Goal: Information Seeking & Learning: Check status

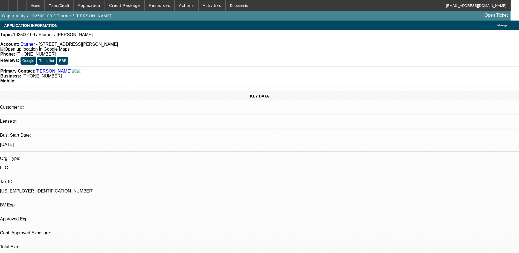
select select "0"
select select "2"
select select "0.1"
select select "4"
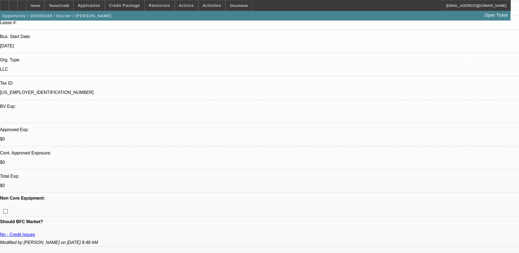
scroll to position [164, 0]
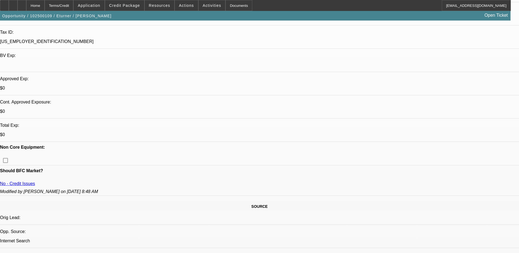
scroll to position [82, 0]
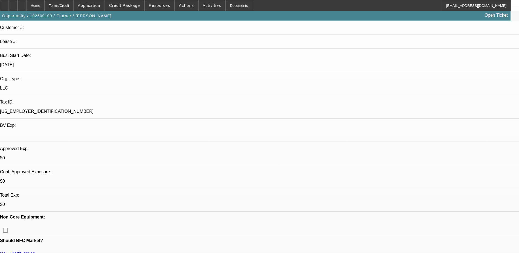
scroll to position [27, 0]
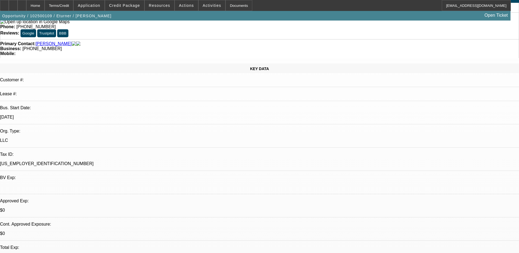
drag, startPoint x: 131, startPoint y: 215, endPoint x: 136, endPoint y: 210, distance: 7.4
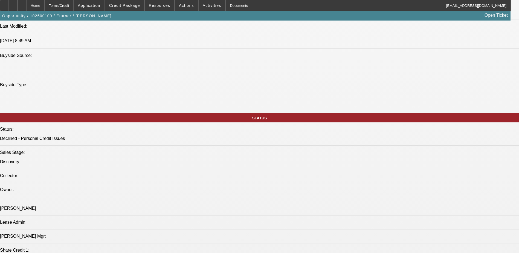
scroll to position [574, 0]
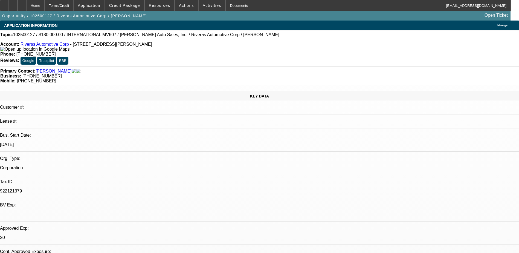
select select "0"
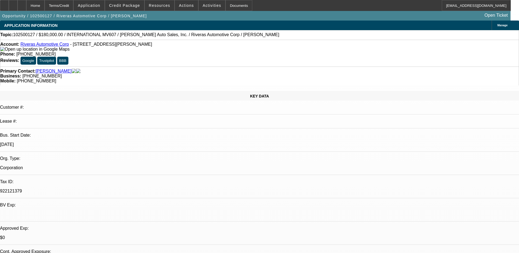
select select "0"
select select "1"
select select "6"
select select "1"
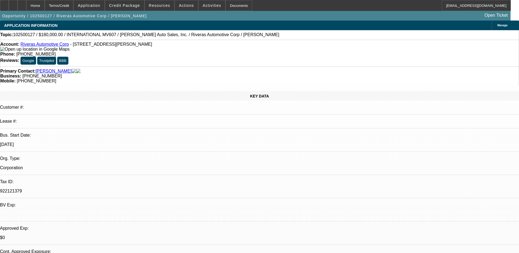
select select "1"
select select "6"
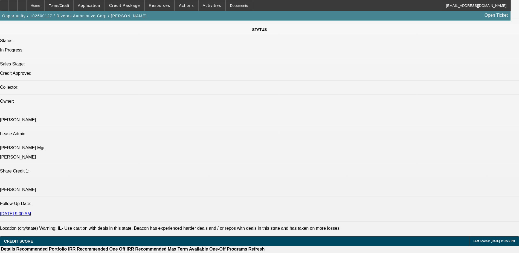
scroll to position [524, 0]
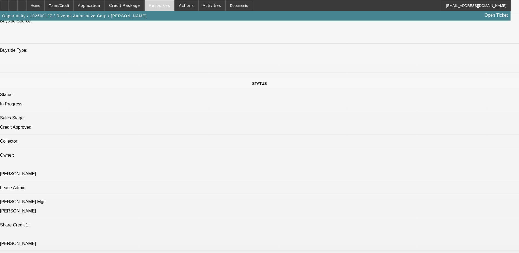
click at [162, 6] on span "Resources" at bounding box center [159, 5] width 21 height 4
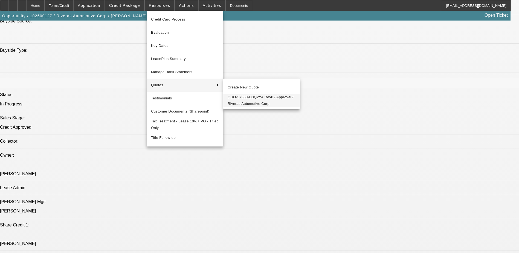
click at [261, 97] on span "QUO-57560-D0Q2Y4 Rev0 / Approval / Riveras Automotive Corp" at bounding box center [261, 100] width 68 height 13
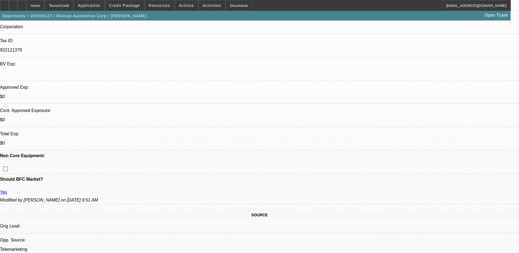
scroll to position [0, 0]
